Goal: Transaction & Acquisition: Purchase product/service

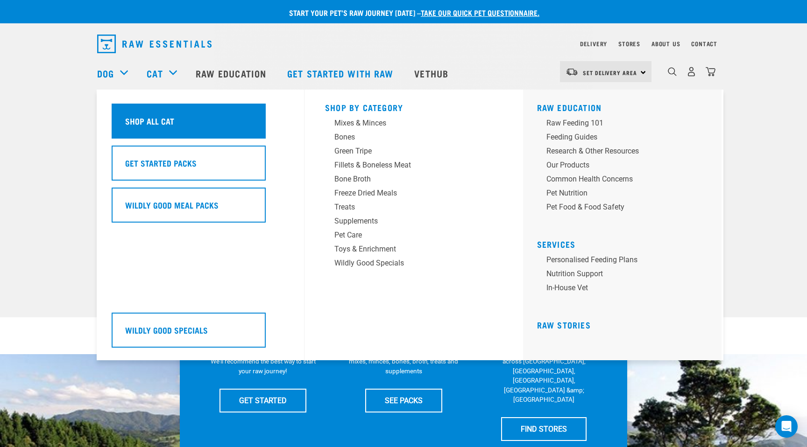
click at [155, 115] on h5 "Shop All Cat" at bounding box center [149, 121] width 49 height 12
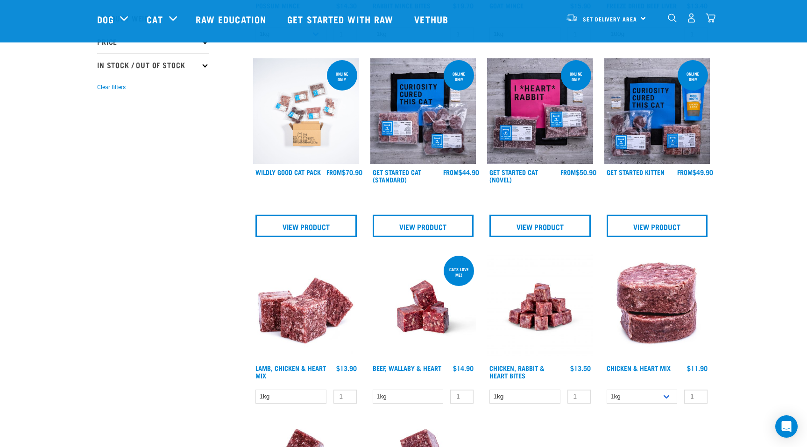
scroll to position [252, 0]
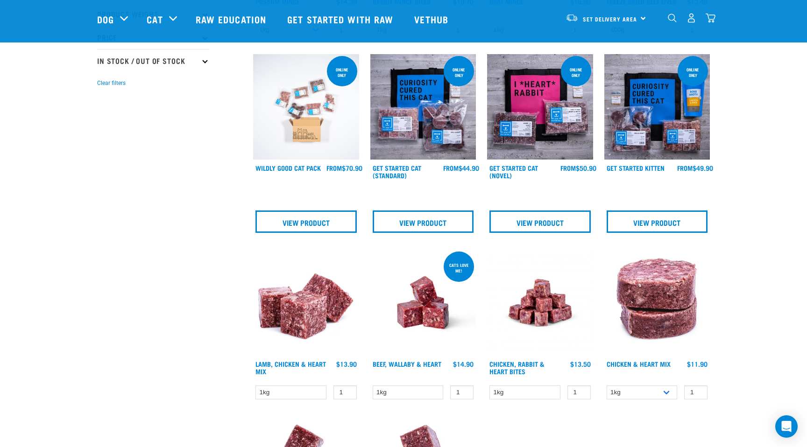
click at [429, 118] on img at bounding box center [423, 107] width 106 height 106
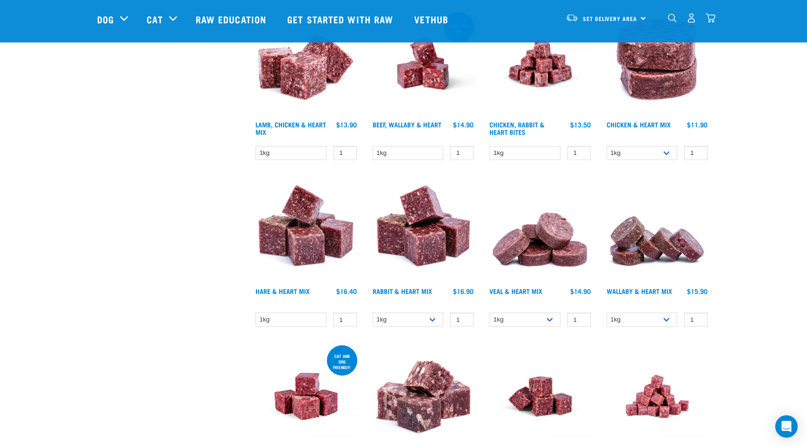
scroll to position [492, 0]
